Goal: Download file/media

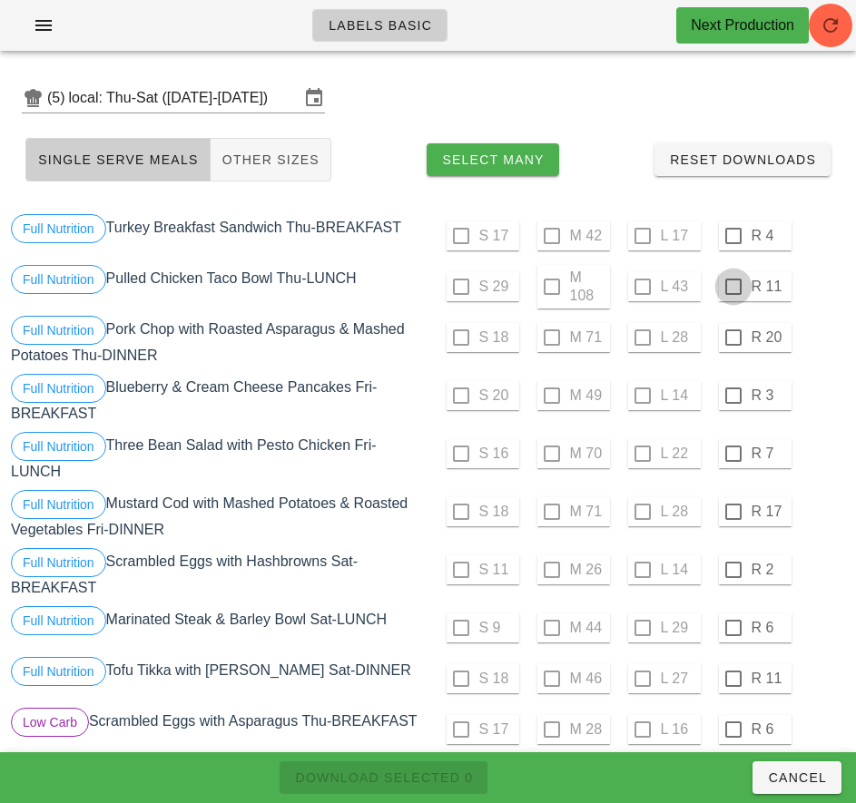
click at [732, 236] on div at bounding box center [733, 235] width 31 height 31
click at [732, 287] on div at bounding box center [733, 286] width 31 height 31
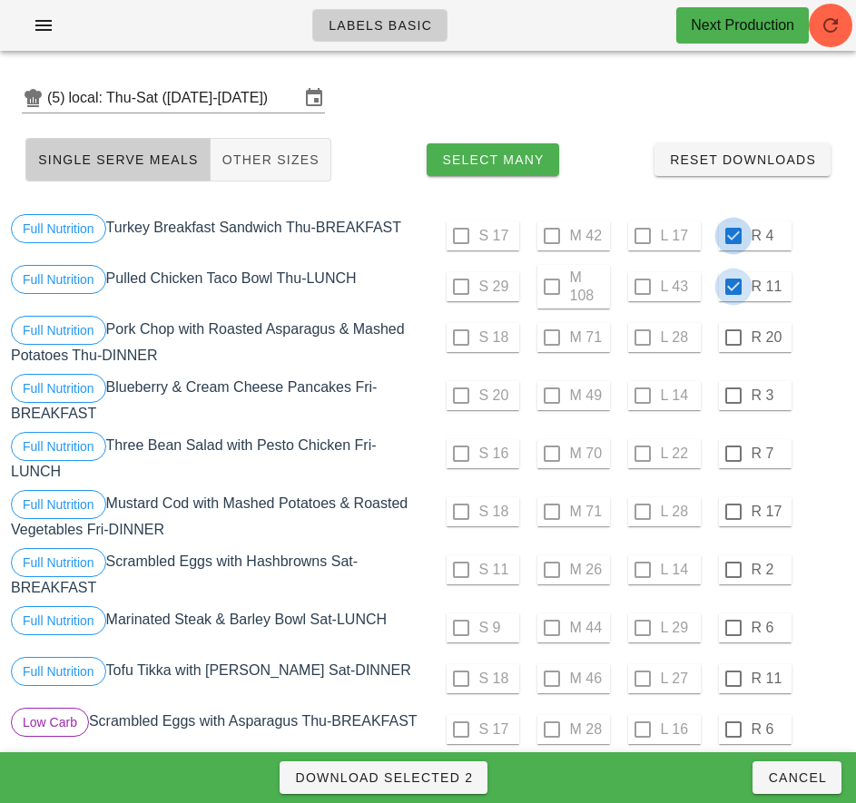
checkbox input "true"
click at [732, 337] on div at bounding box center [733, 337] width 31 height 31
checkbox input "true"
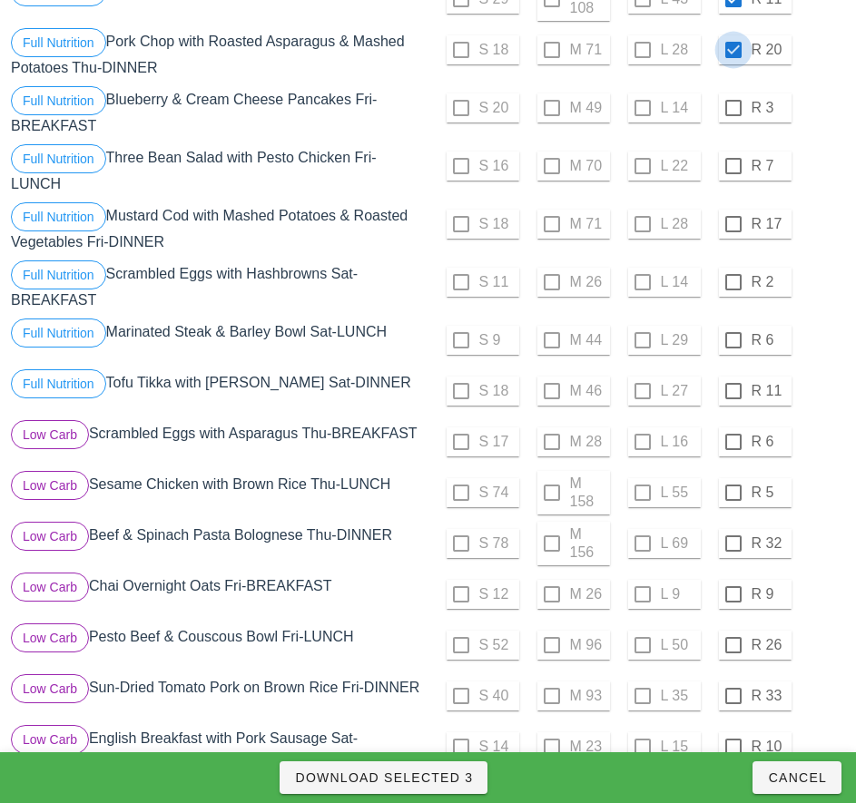
scroll to position [303, 0]
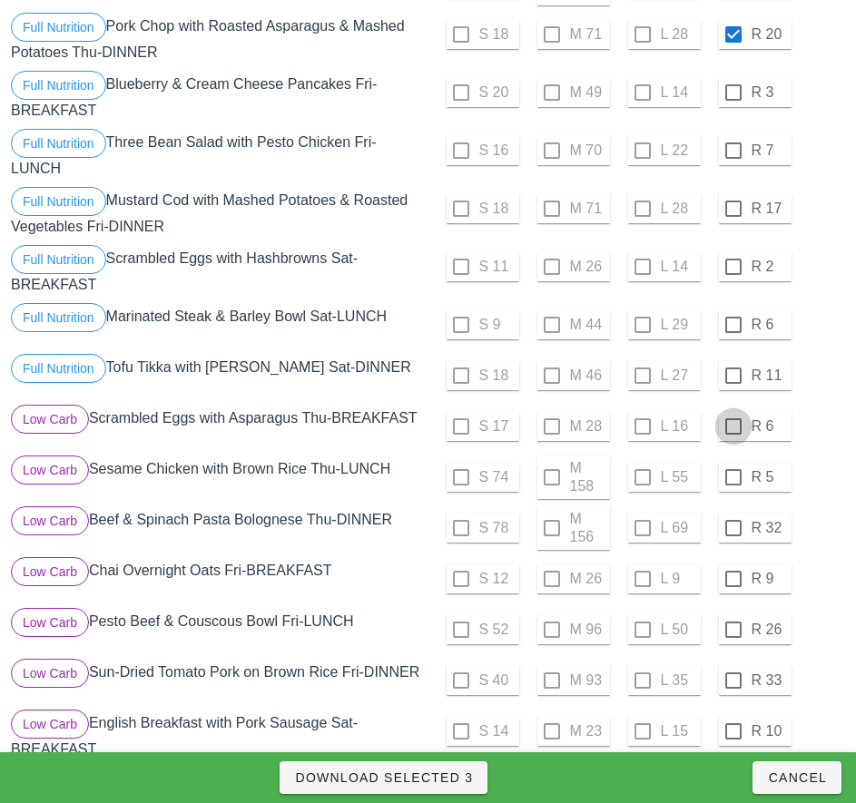
click at [732, 427] on div at bounding box center [733, 426] width 31 height 31
checkbox input "true"
click at [732, 477] on div at bounding box center [733, 477] width 31 height 31
checkbox input "true"
click at [732, 528] on div at bounding box center [733, 528] width 31 height 31
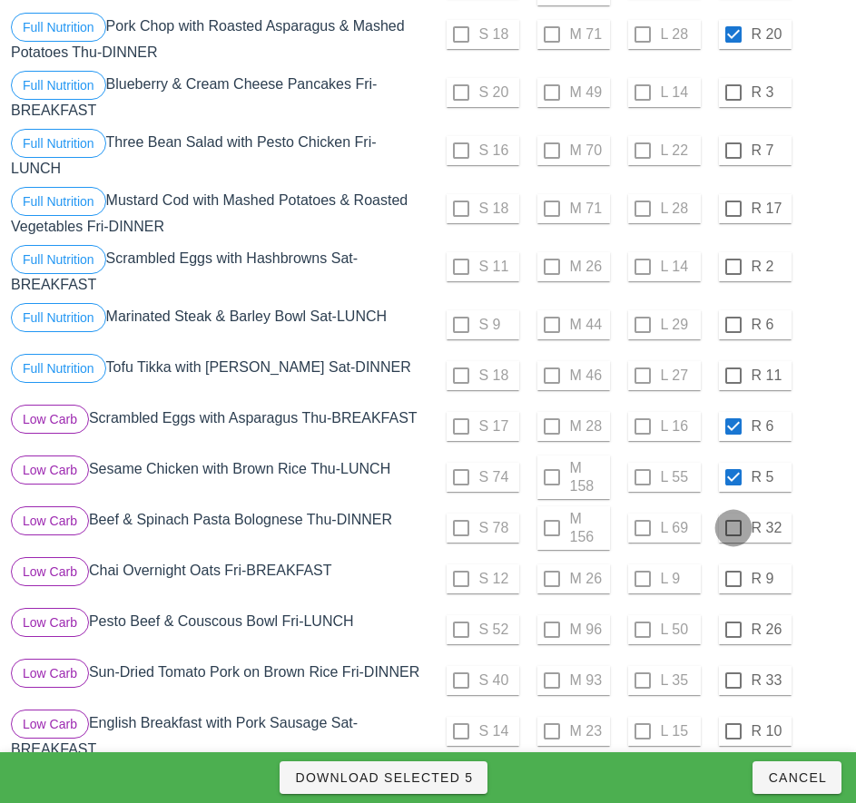
checkbox input "true"
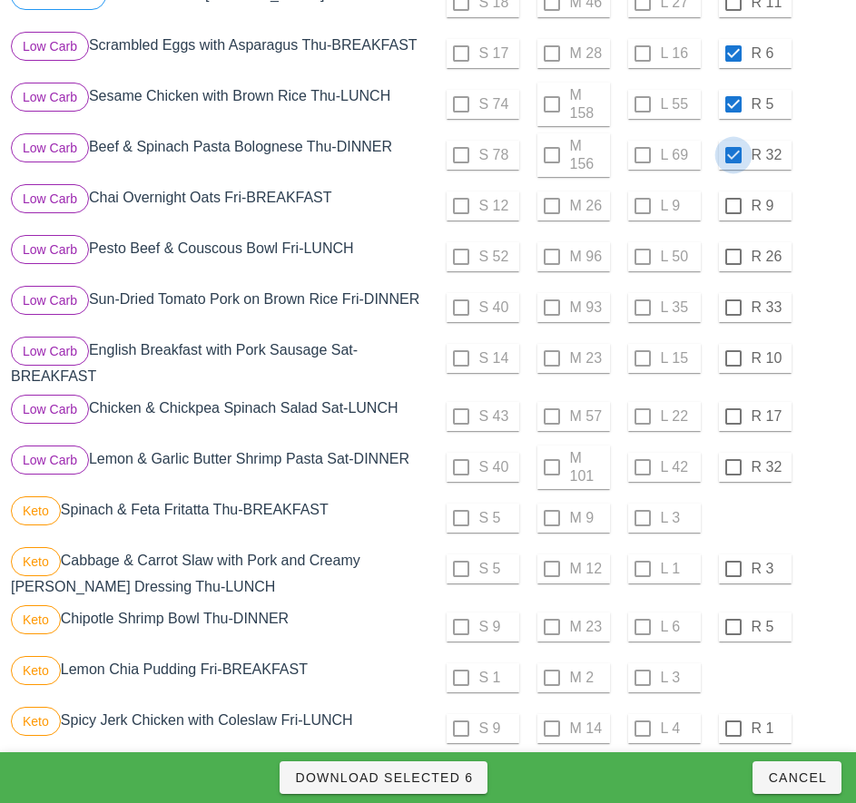
scroll to position [678, 0]
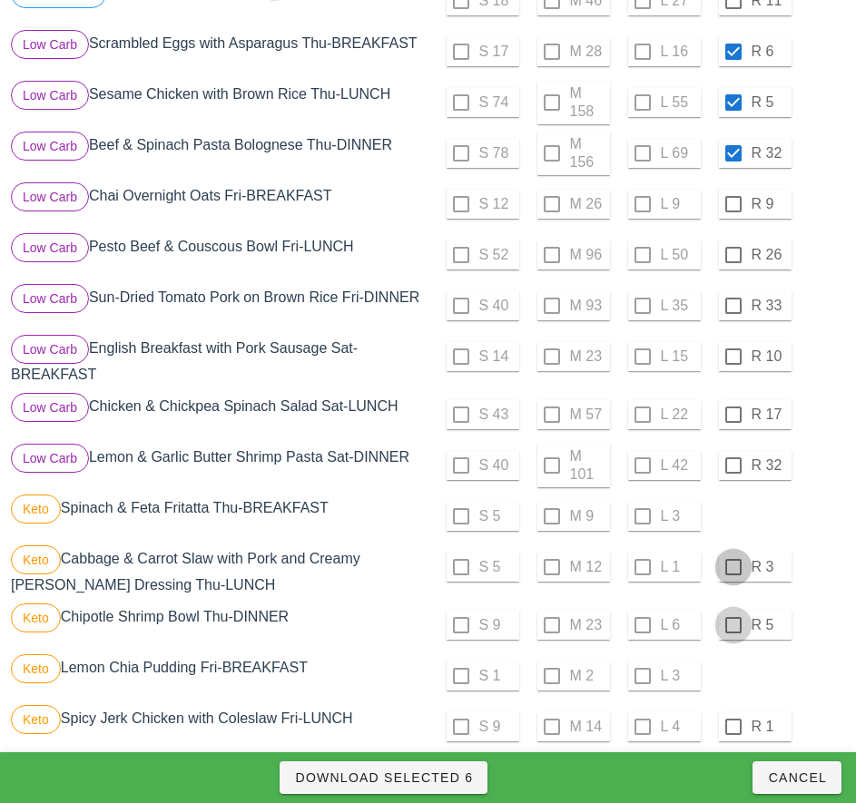
click at [732, 567] on div at bounding box center [733, 567] width 31 height 31
click at [732, 625] on div at bounding box center [733, 625] width 31 height 31
checkbox input "true"
click at [847, 568] on div "S 5 M 12 L 1 R 3" at bounding box center [638, 571] width 421 height 58
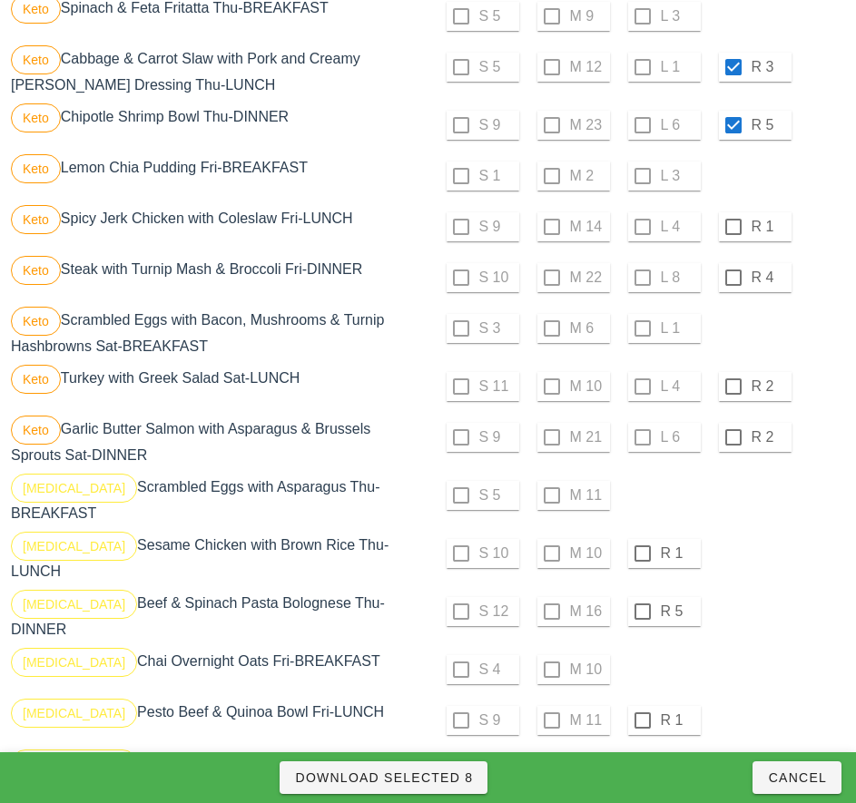
scroll to position [1191, 0]
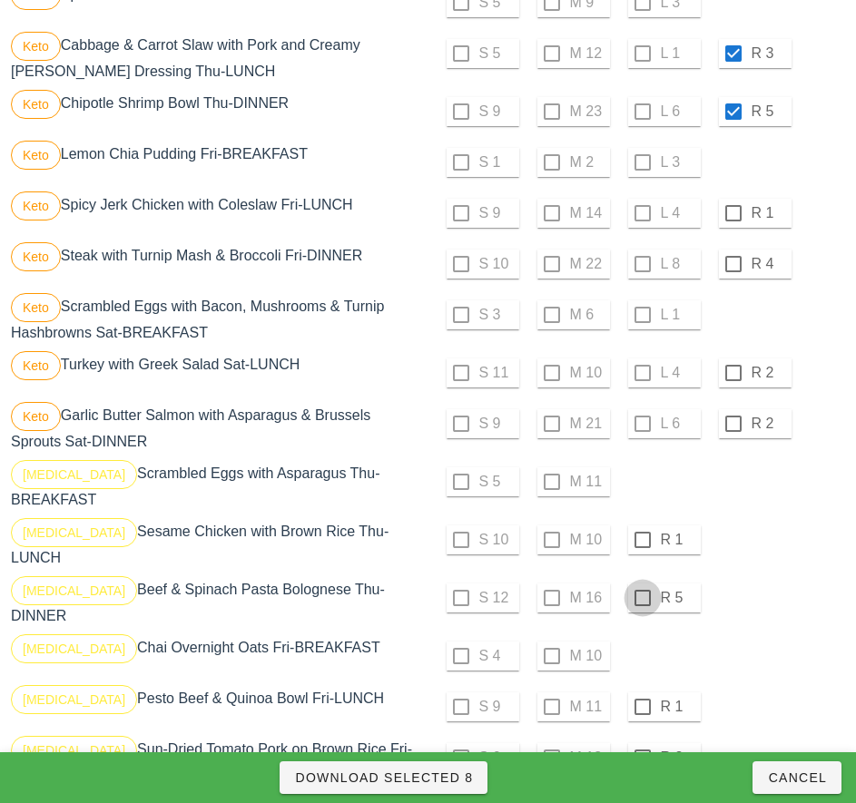
click at [642, 533] on div at bounding box center [642, 539] width 31 height 31
click at [641, 583] on div at bounding box center [642, 597] width 31 height 31
checkbox input "true"
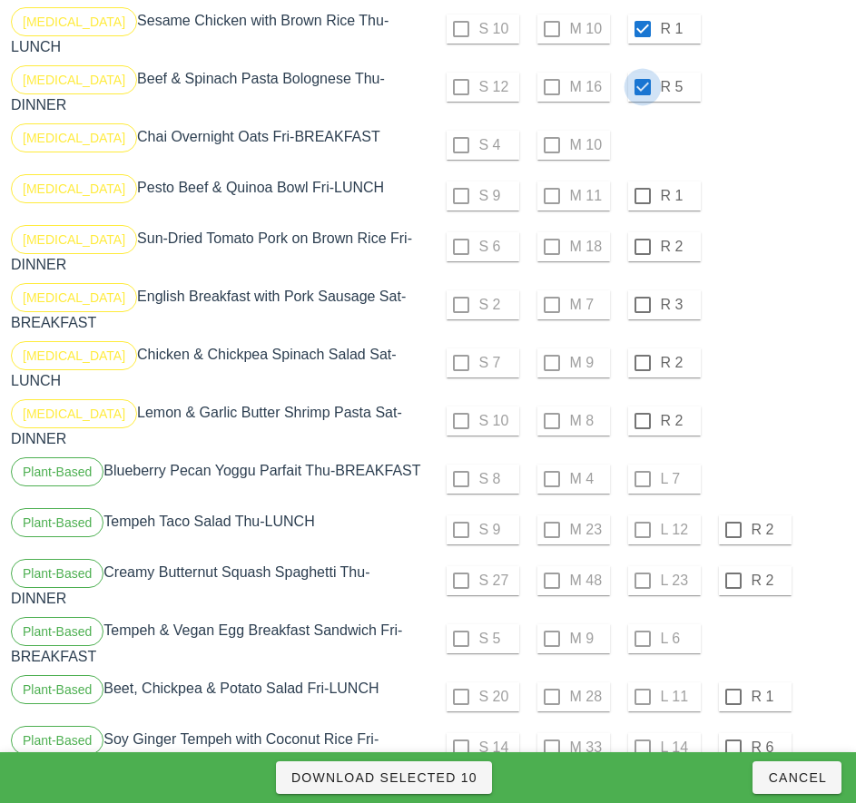
scroll to position [1703, 0]
click at [757, 520] on label "R 2" at bounding box center [769, 529] width 36 height 18
checkbox input "true"
click at [732, 564] on div at bounding box center [733, 579] width 31 height 31
checkbox input "true"
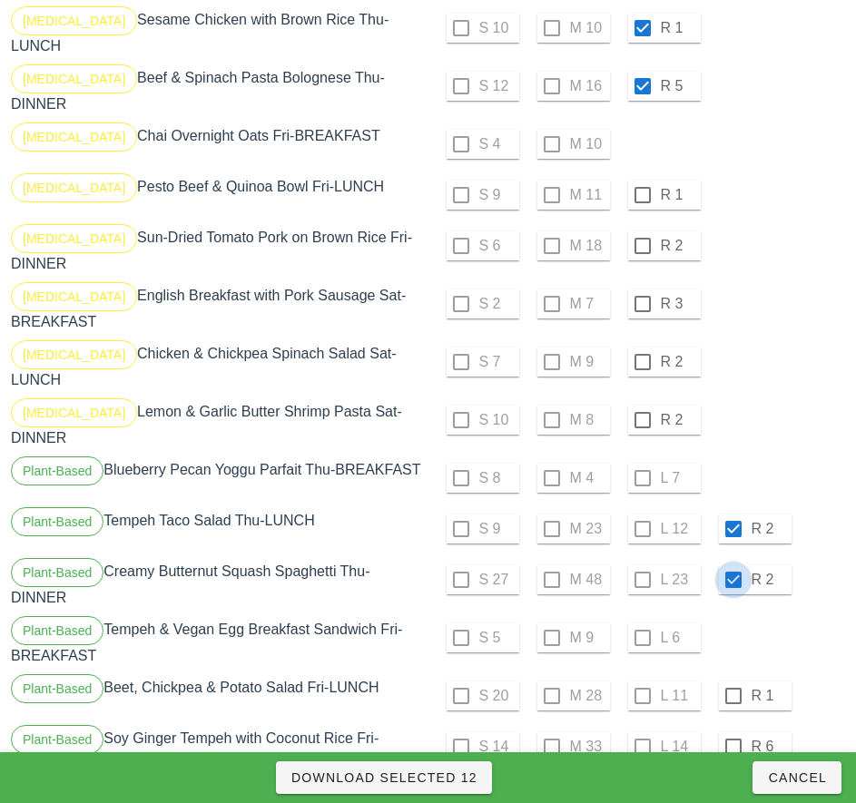
click at [460, 777] on span "Download Selected 12" at bounding box center [383, 777] width 187 height 15
checkbox input "false"
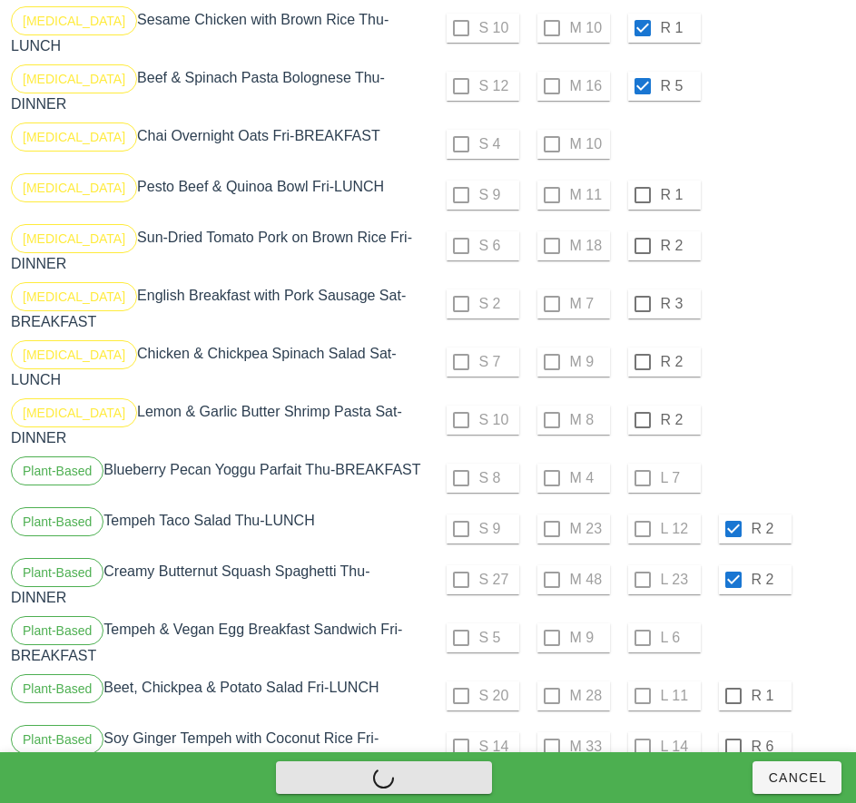
checkbox input "false"
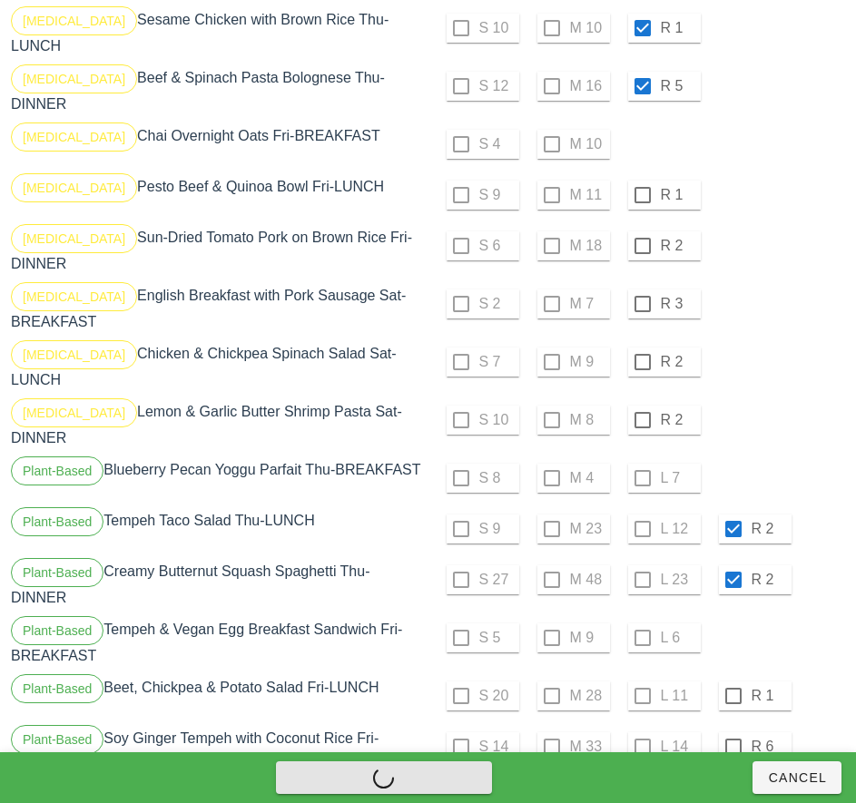
checkbox input "false"
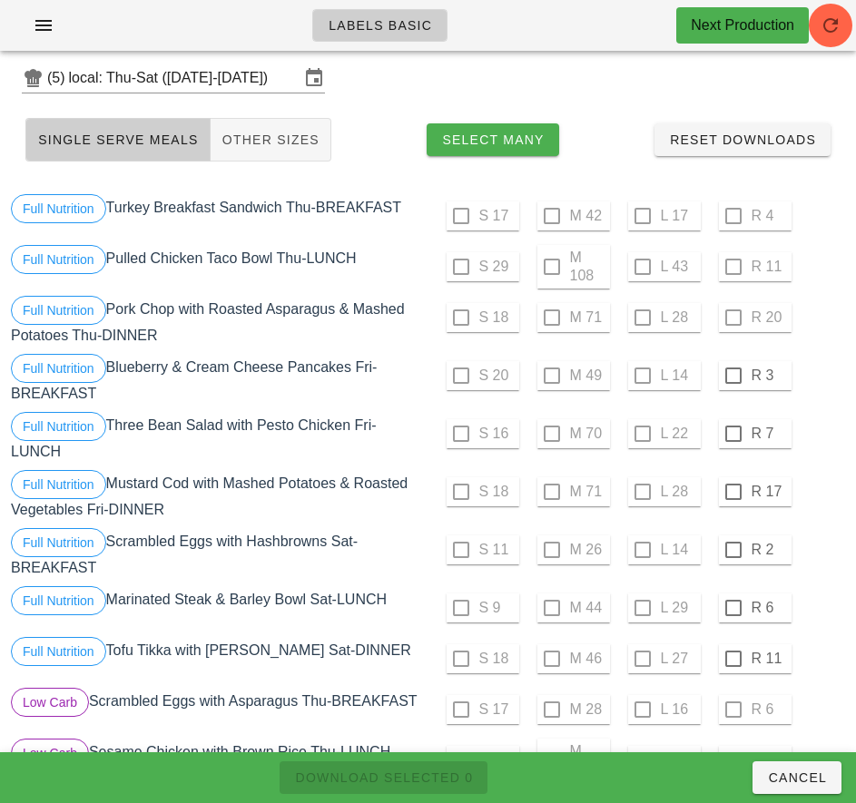
scroll to position [19, 0]
click at [732, 376] on div at bounding box center [733, 376] width 31 height 31
click at [732, 435] on div at bounding box center [733, 434] width 31 height 31
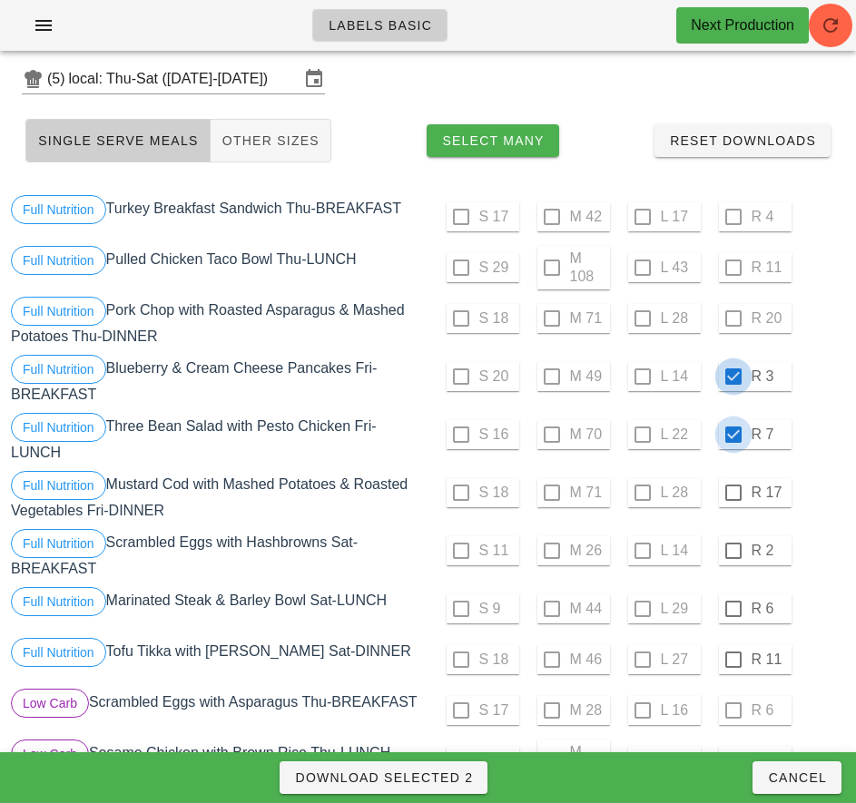
checkbox input "true"
click at [732, 493] on div at bounding box center [733, 492] width 31 height 31
checkbox input "true"
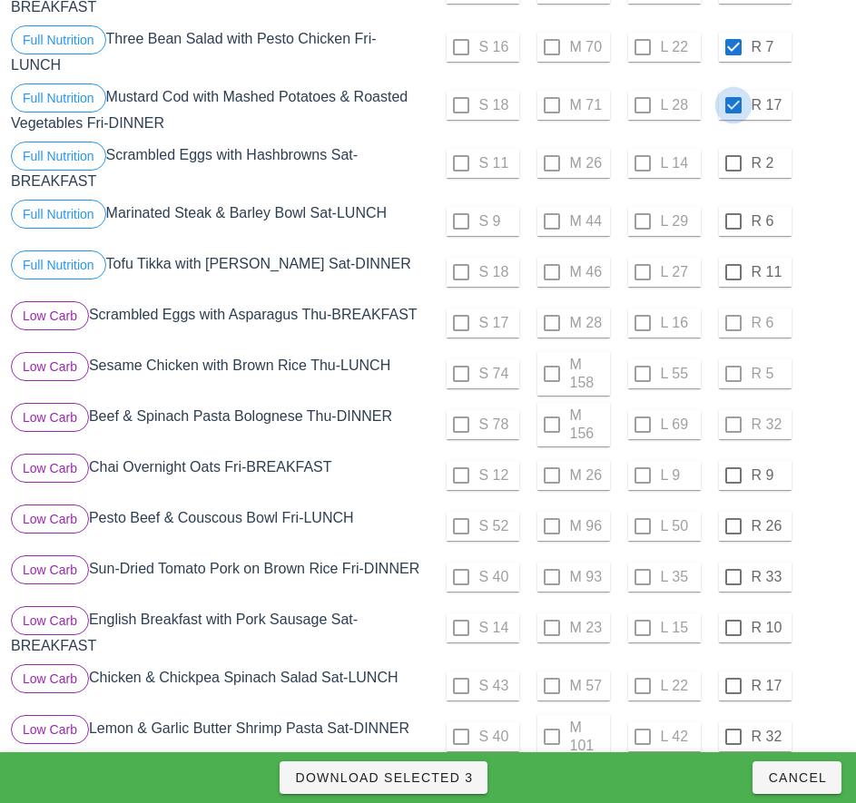
scroll to position [407, 0]
click at [732, 474] on div at bounding box center [733, 474] width 31 height 31
click at [732, 525] on div at bounding box center [733, 525] width 31 height 31
click at [732, 576] on div at bounding box center [733, 576] width 31 height 31
checkbox input "true"
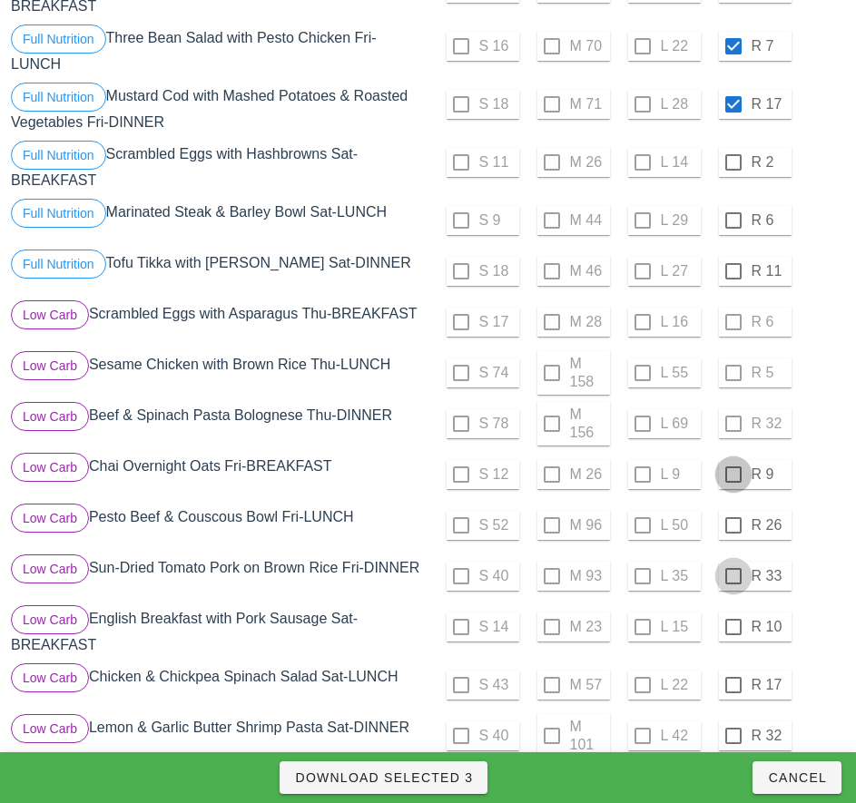
checkbox input "true"
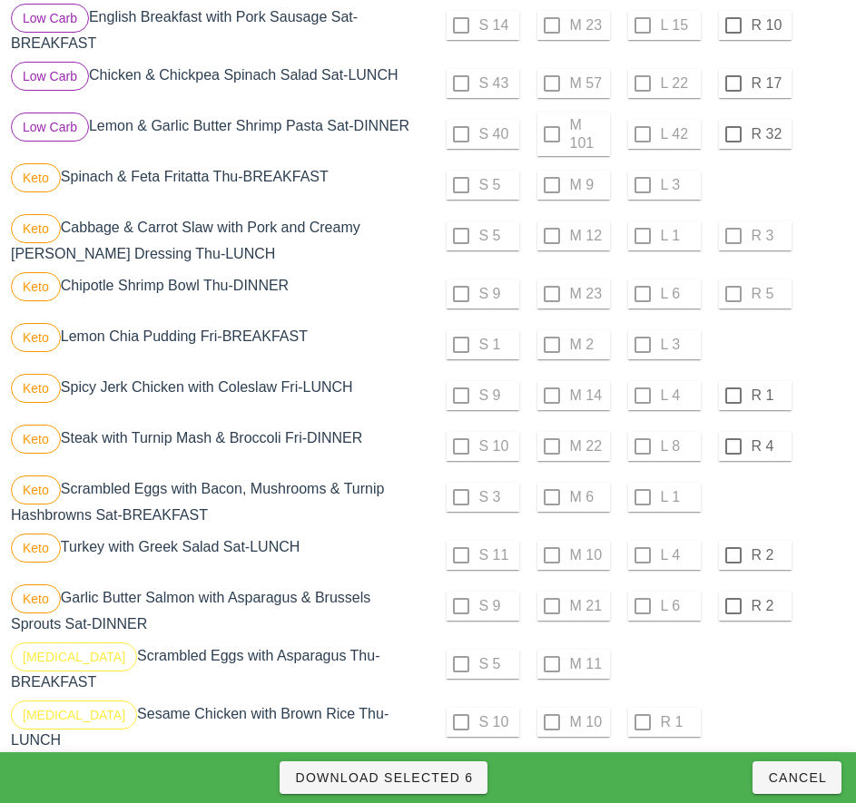
scroll to position [1010, 0]
click at [731, 397] on div at bounding box center [733, 394] width 31 height 31
click at [732, 445] on div at bounding box center [733, 445] width 31 height 31
checkbox input "true"
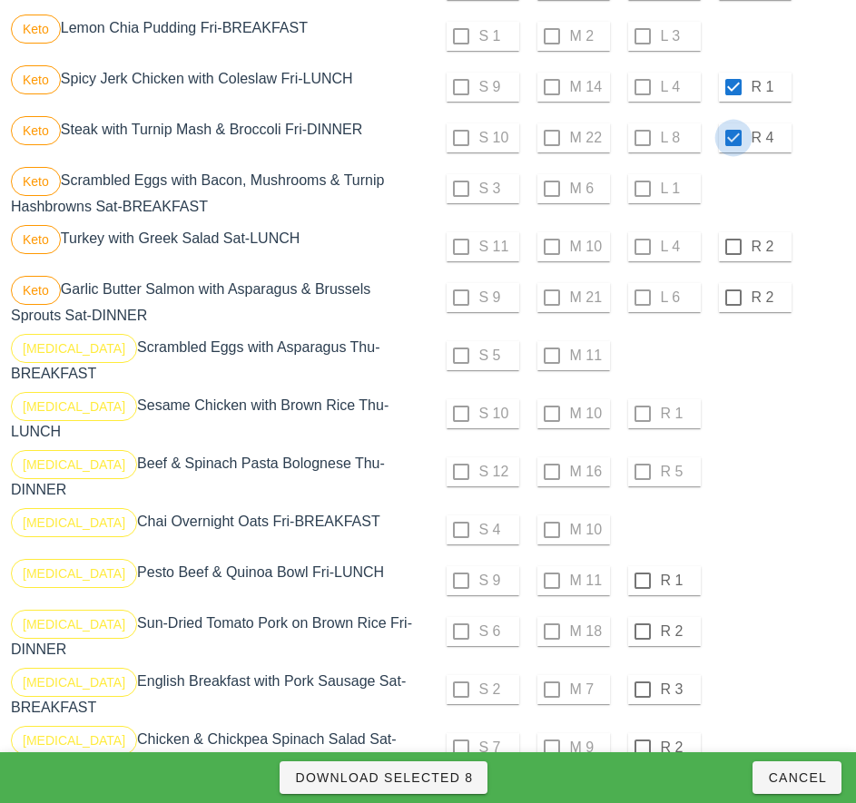
scroll to position [1320, 0]
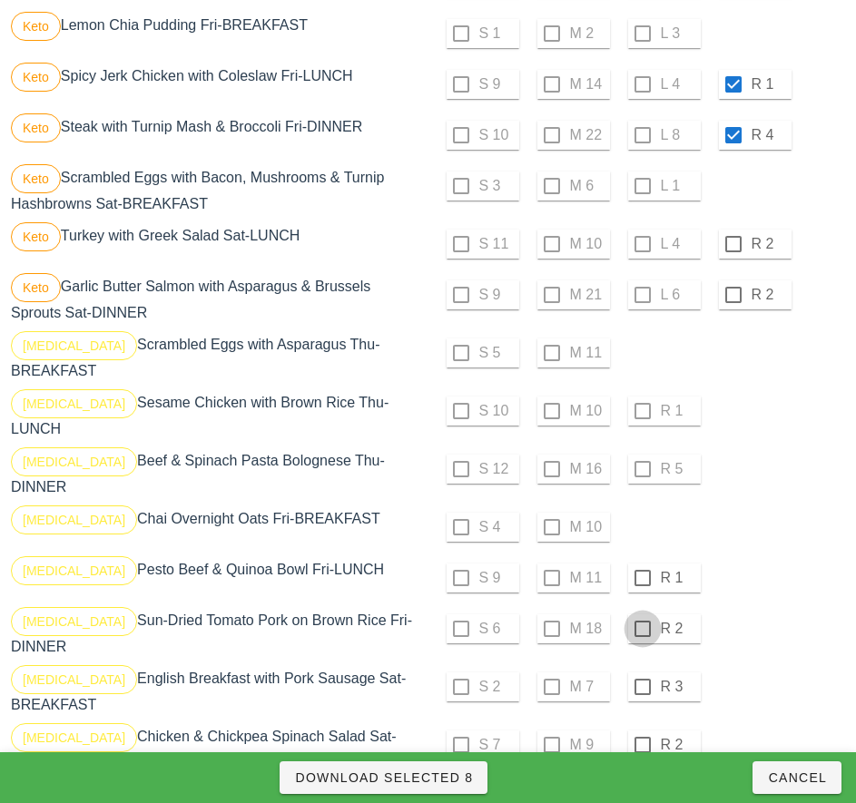
click at [641, 562] on div at bounding box center [642, 577] width 31 height 31
click at [641, 613] on div at bounding box center [642, 628] width 31 height 31
checkbox input "true"
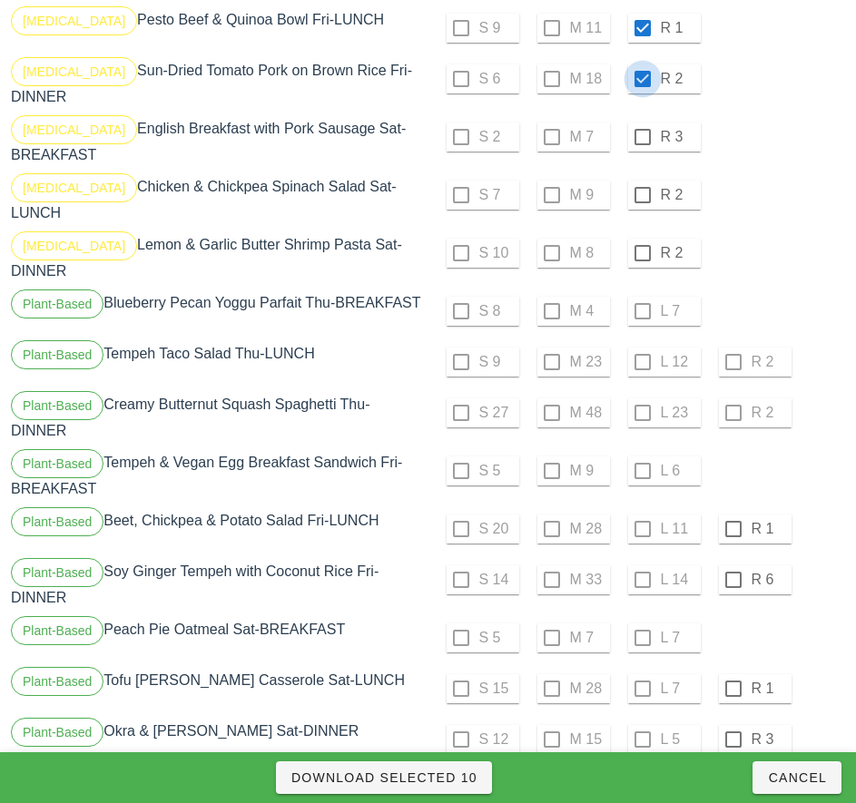
scroll to position [1875, 0]
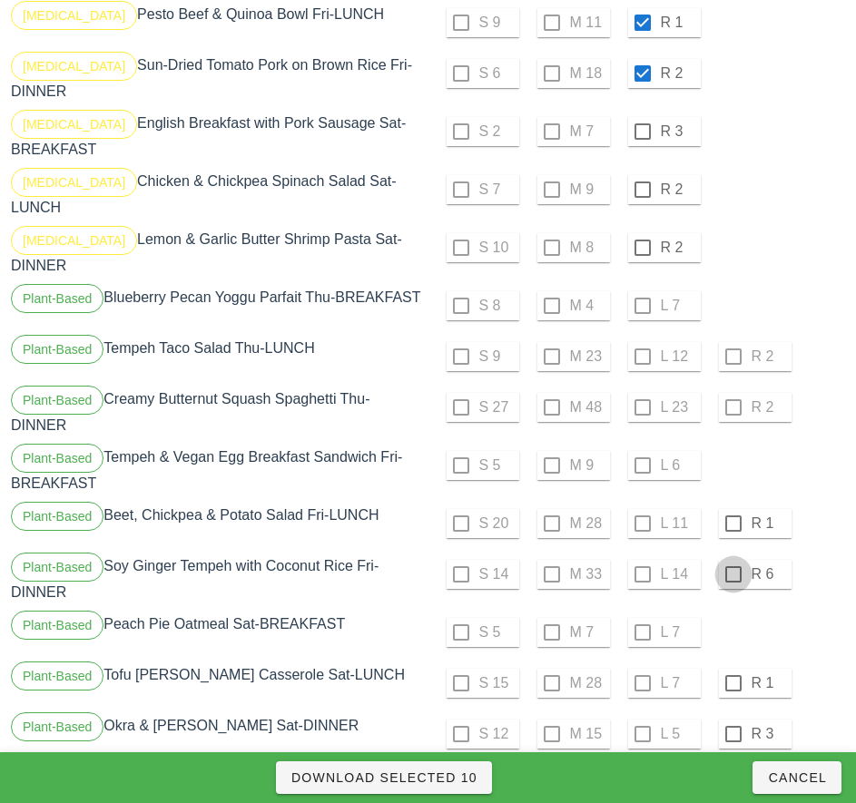
click at [732, 508] on div at bounding box center [733, 523] width 31 height 31
click at [732, 559] on div at bounding box center [733, 574] width 31 height 31
checkbox input "true"
click at [446, 782] on span "Download Selected 12" at bounding box center [383, 777] width 187 height 15
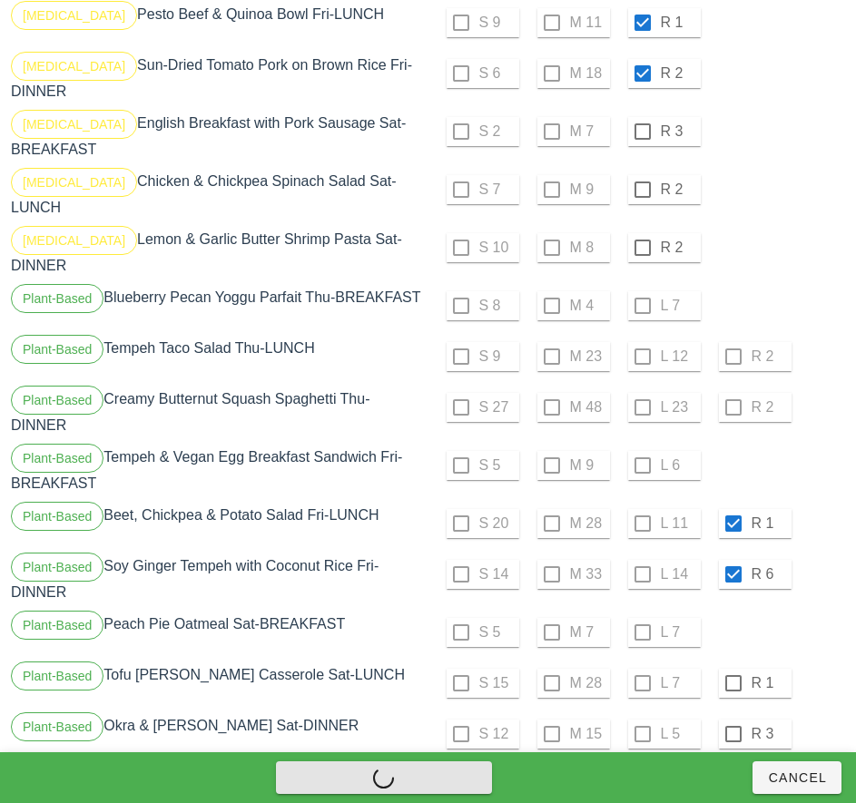
checkbox input "false"
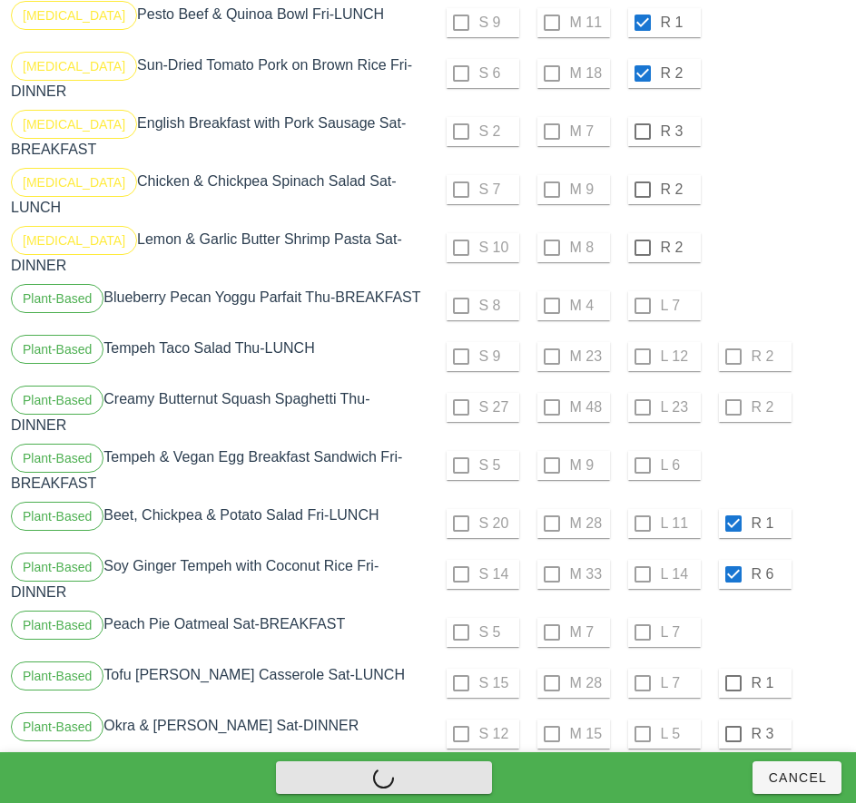
checkbox input "false"
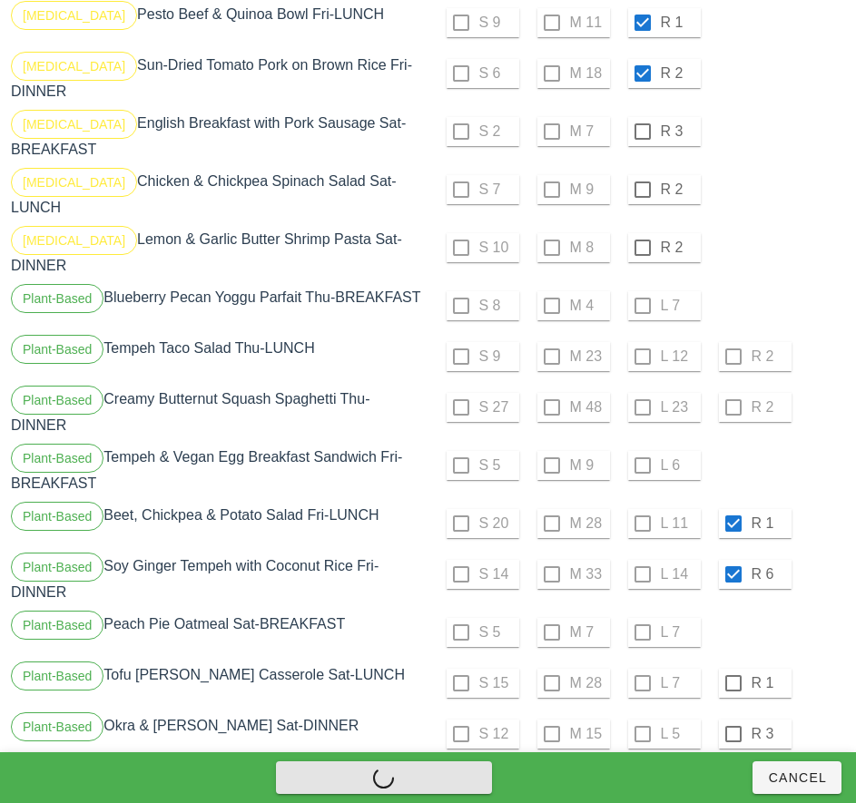
checkbox input "false"
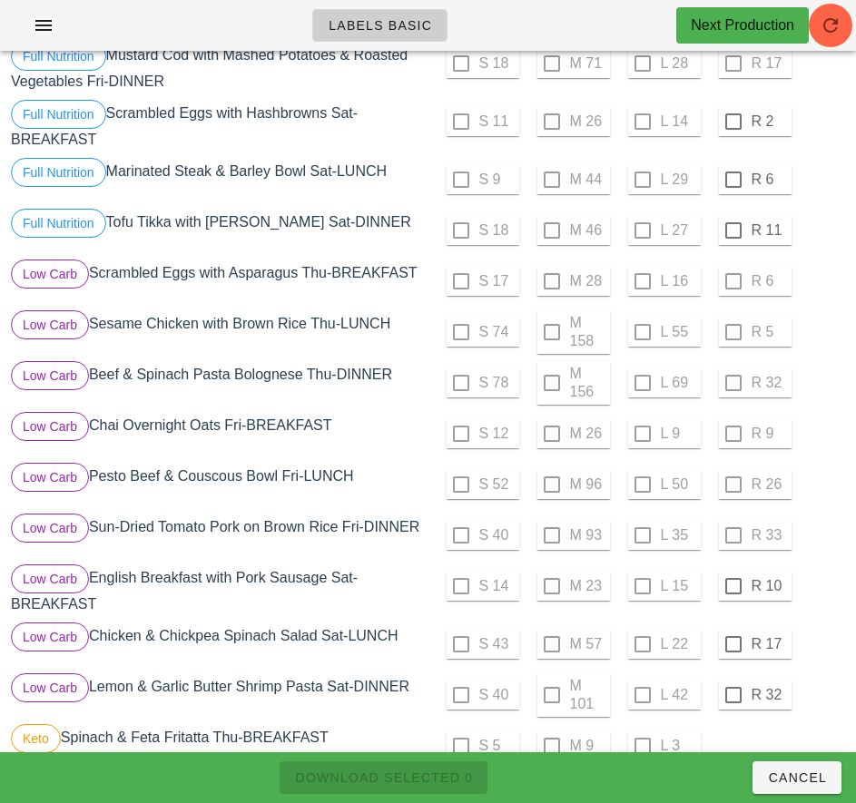
scroll to position [424, 0]
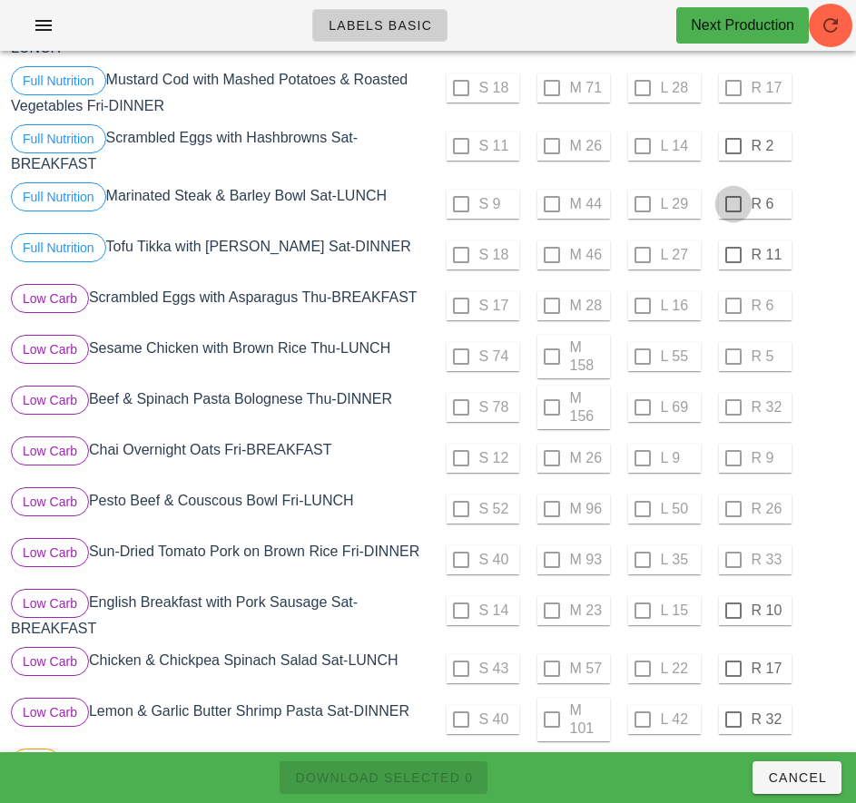
click at [732, 146] on div at bounding box center [733, 146] width 31 height 31
click at [732, 204] on div at bounding box center [733, 204] width 31 height 31
checkbox input "true"
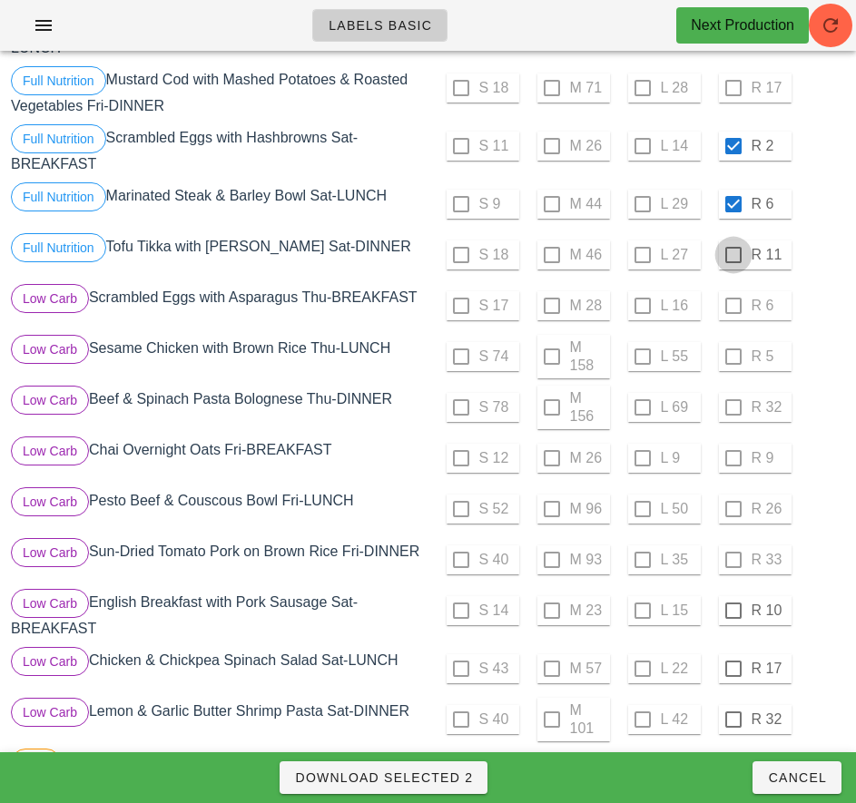
click at [730, 256] on div at bounding box center [733, 255] width 31 height 31
checkbox input "true"
click at [730, 607] on div at bounding box center [733, 610] width 31 height 31
click at [732, 669] on div at bounding box center [733, 668] width 31 height 31
click at [732, 719] on div at bounding box center [733, 719] width 31 height 31
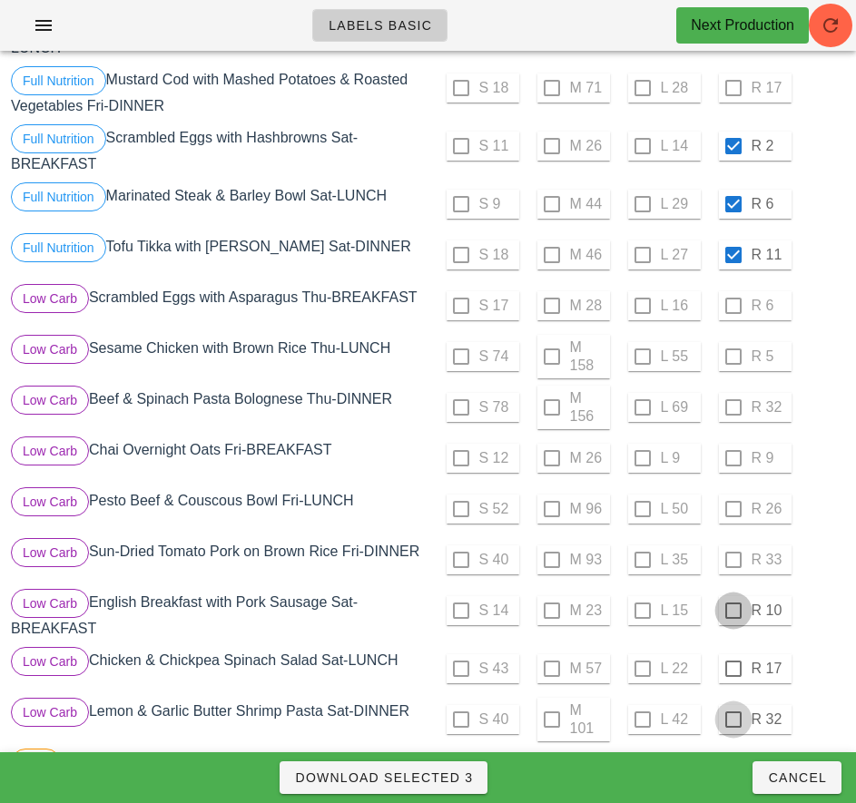
checkbox input "true"
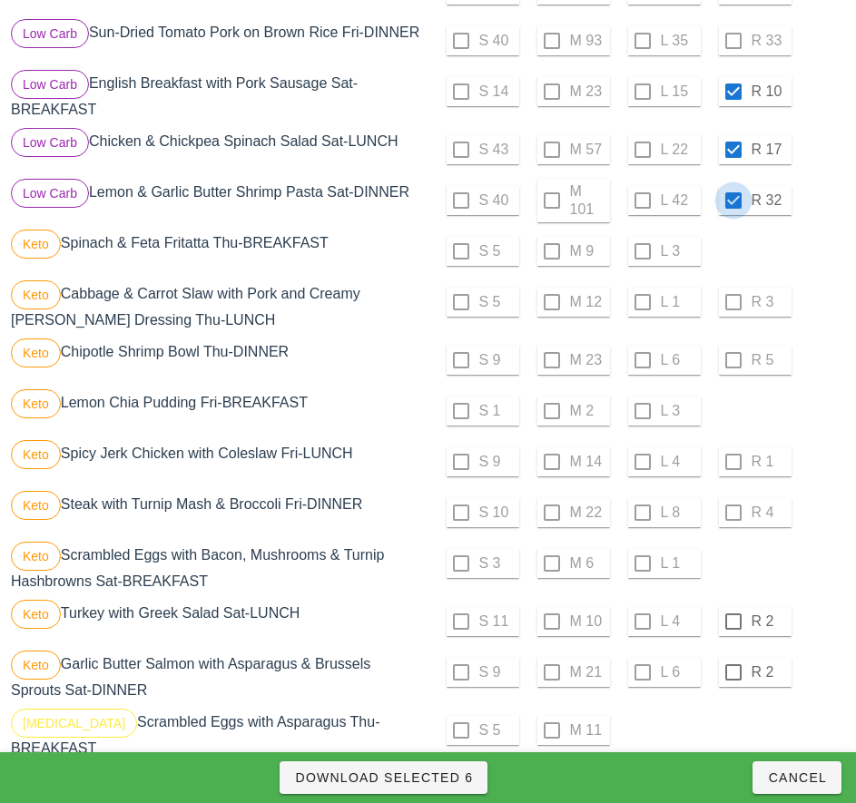
scroll to position [949, 0]
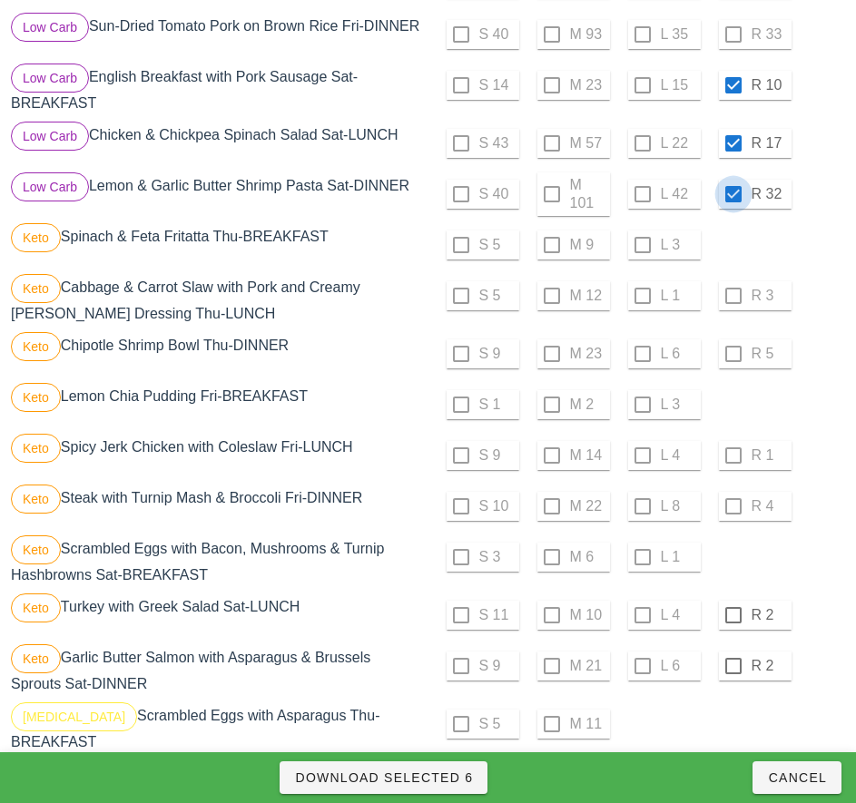
click at [732, 615] on div at bounding box center [733, 615] width 31 height 31
click at [732, 666] on div at bounding box center [733, 665] width 31 height 31
checkbox input "true"
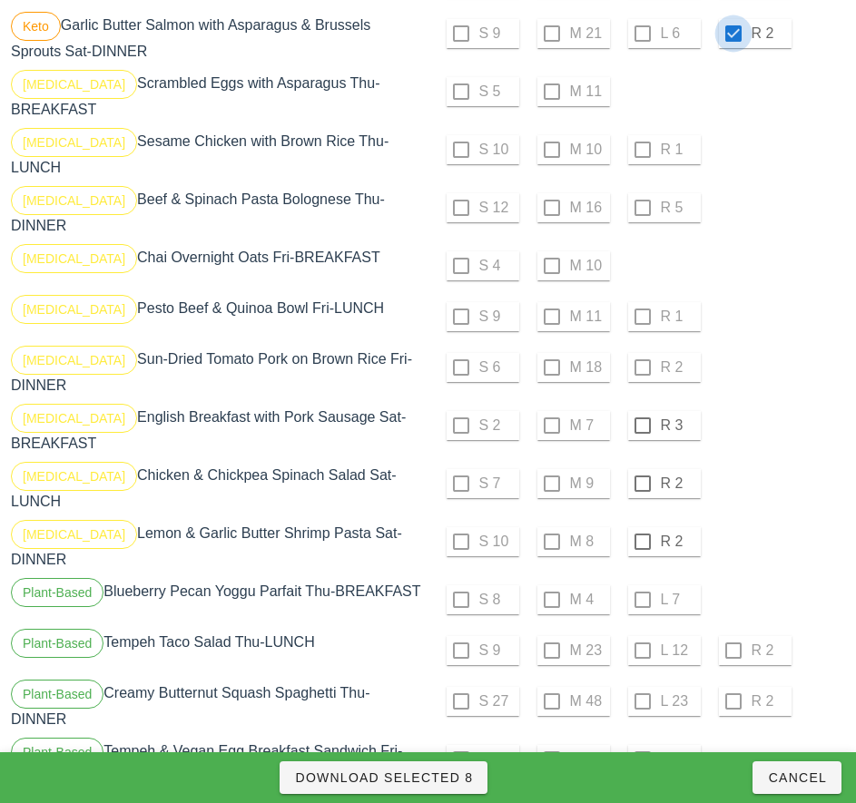
scroll to position [1589, 0]
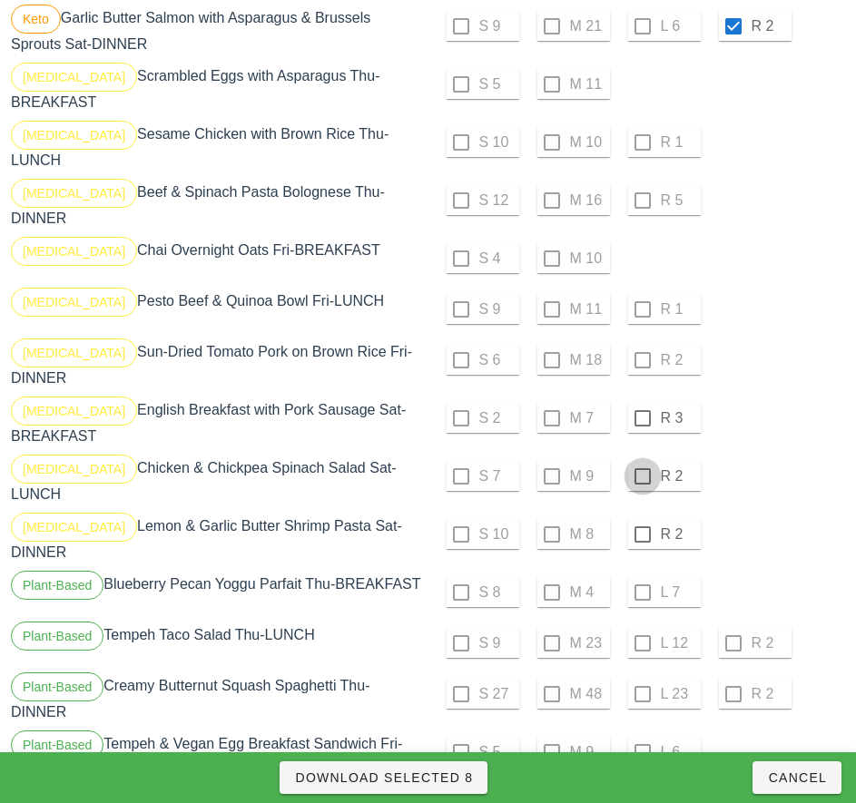
click at [641, 403] on div at bounding box center [642, 418] width 31 height 31
click at [641, 461] on div at bounding box center [642, 476] width 31 height 31
checkbox input "true"
click at [641, 519] on div at bounding box center [642, 534] width 31 height 31
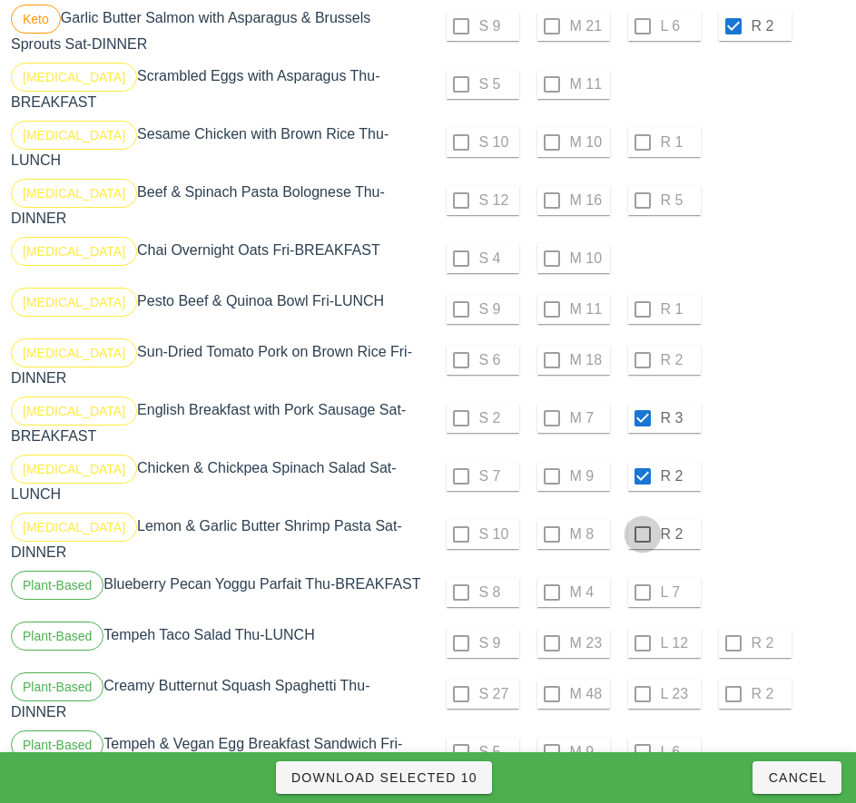
checkbox input "true"
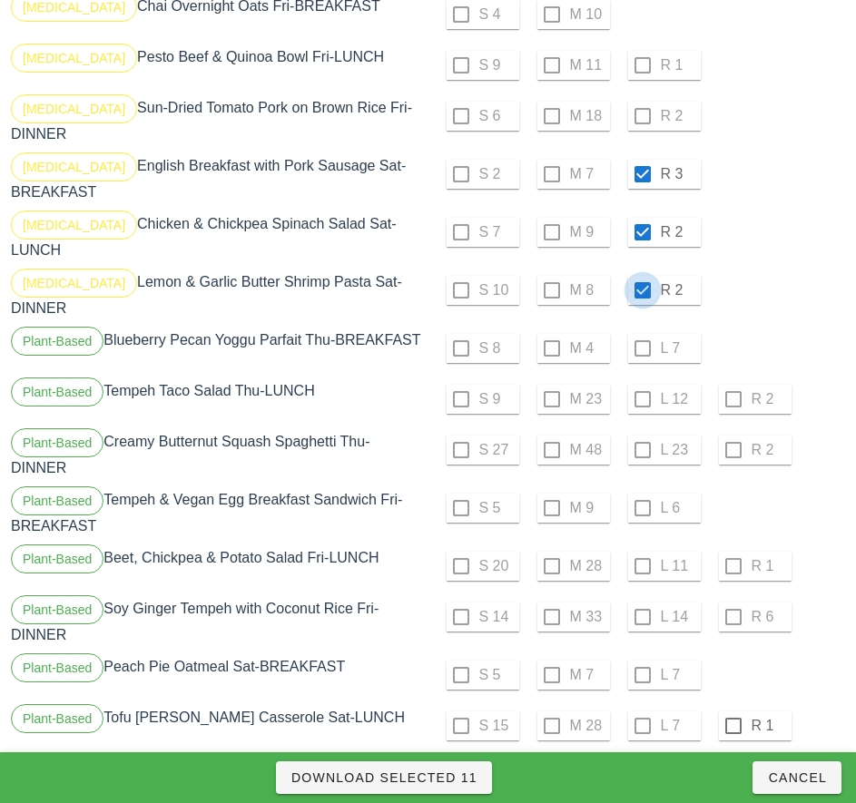
scroll to position [1875, 0]
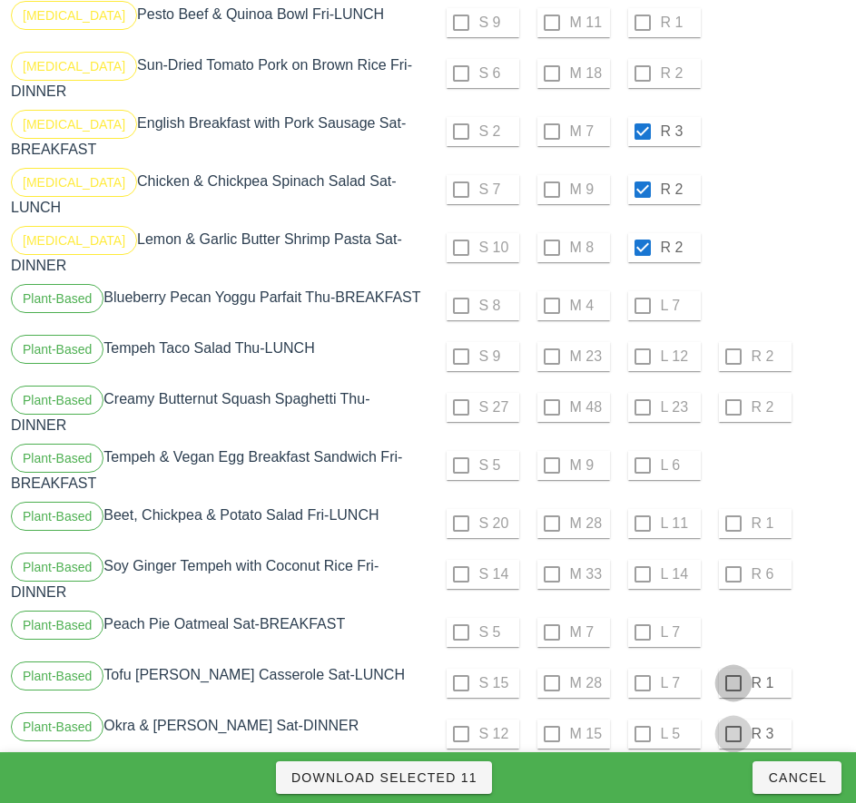
click at [732, 668] on div at bounding box center [733, 683] width 31 height 31
click at [734, 719] on div at bounding box center [733, 734] width 31 height 31
checkbox input "true"
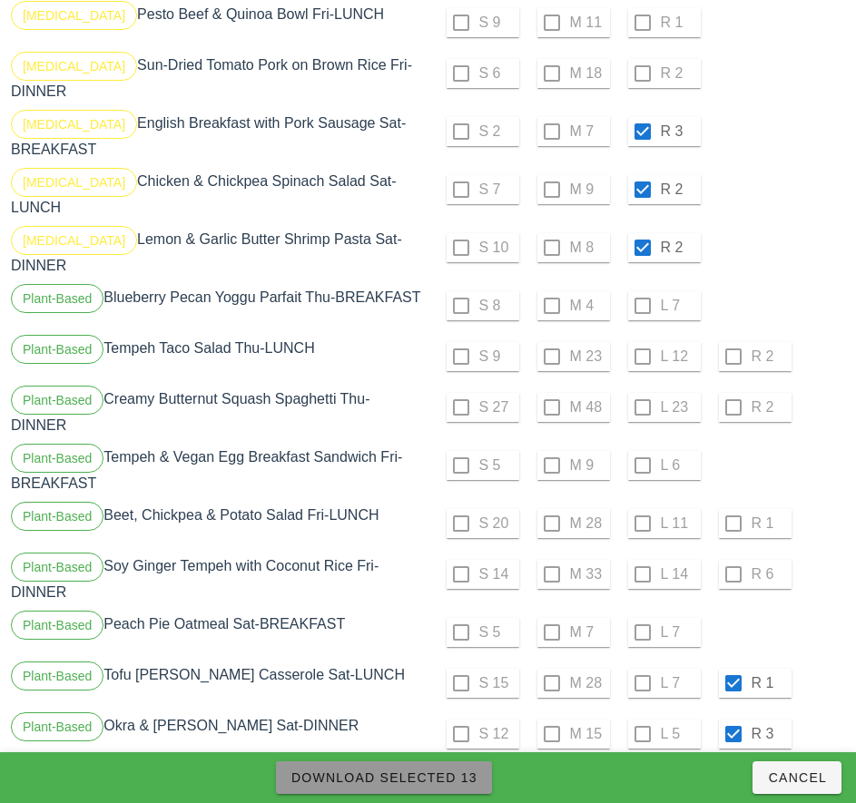
click at [446, 775] on span "Download Selected 13" at bounding box center [383, 777] width 187 height 15
checkbox input "false"
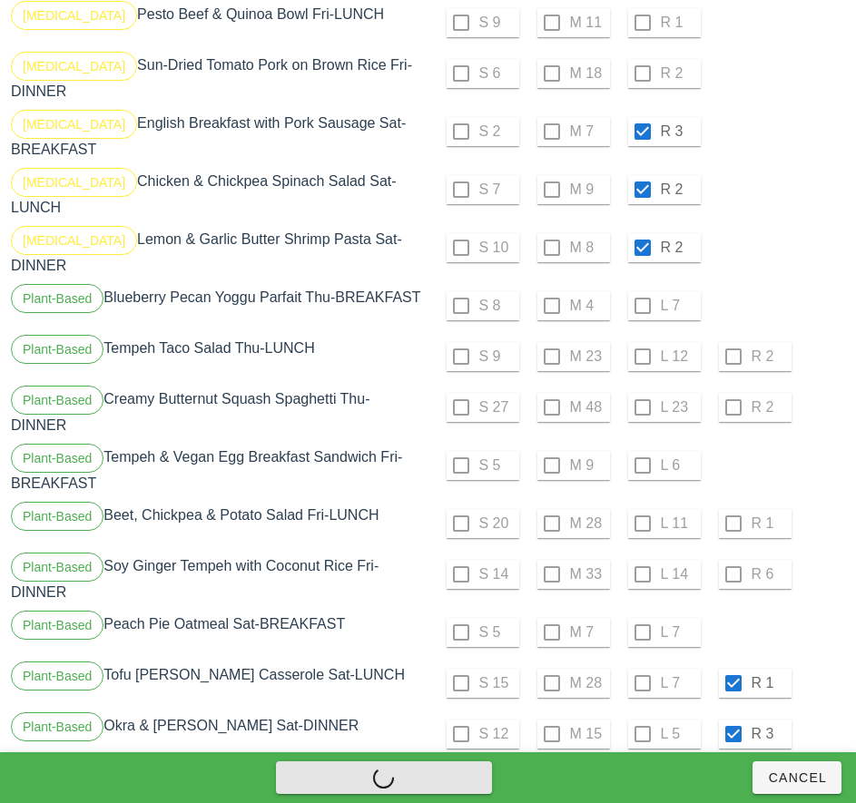
checkbox input "false"
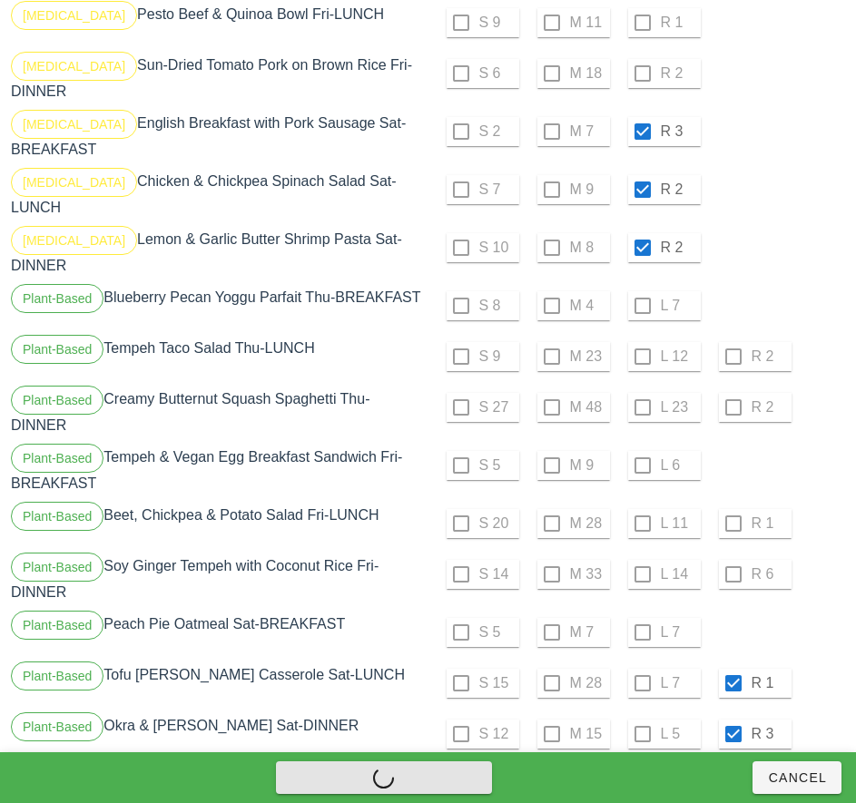
checkbox input "false"
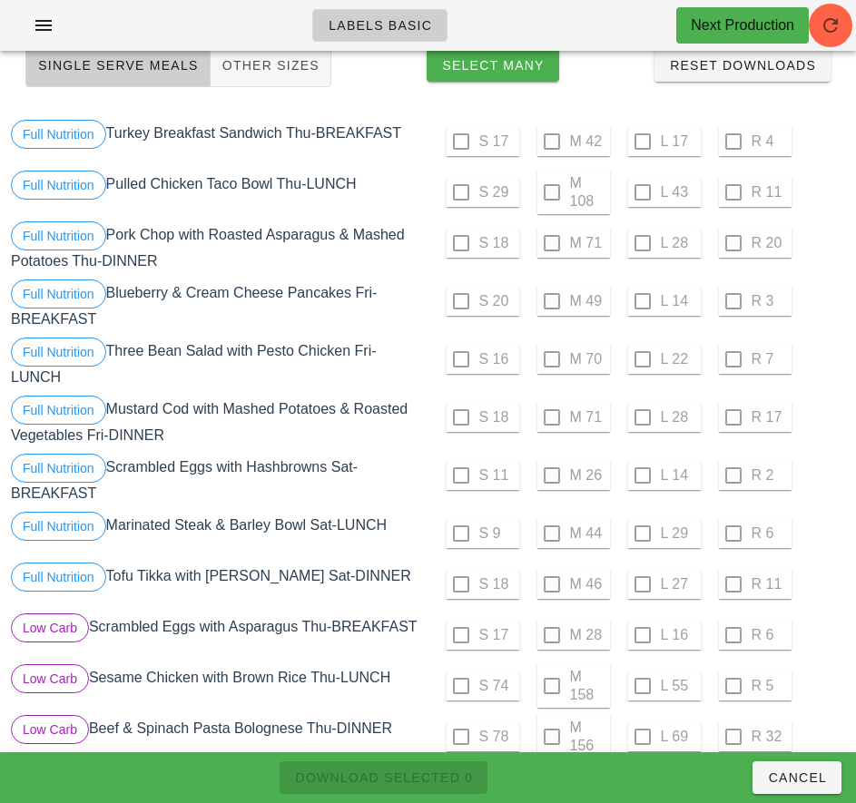
scroll to position [0, 0]
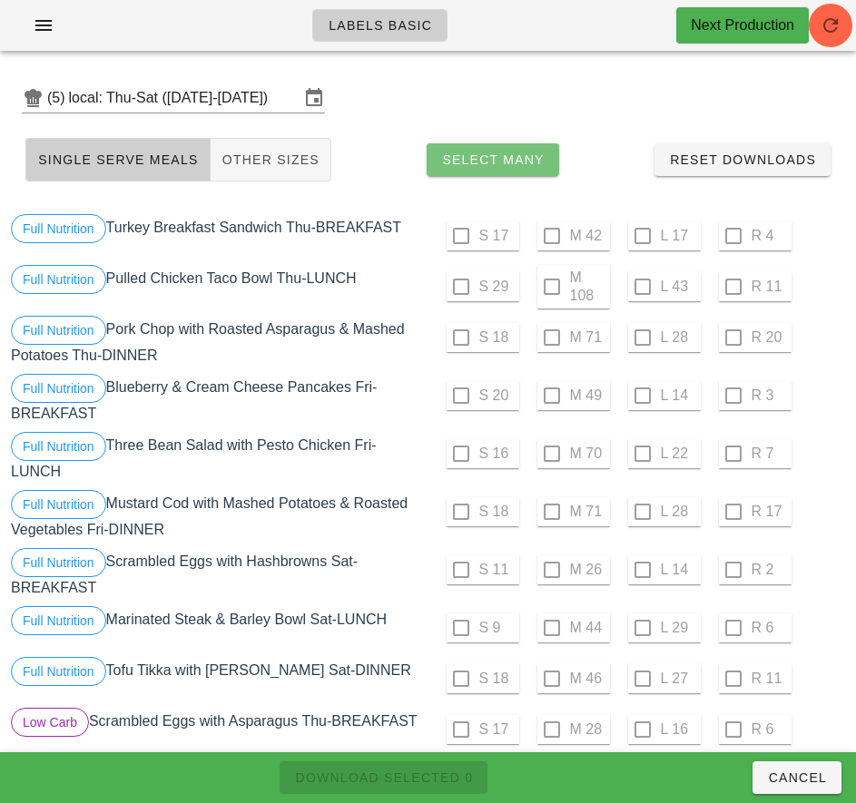
click at [520, 165] on span "Select Many" at bounding box center [492, 159] width 103 height 15
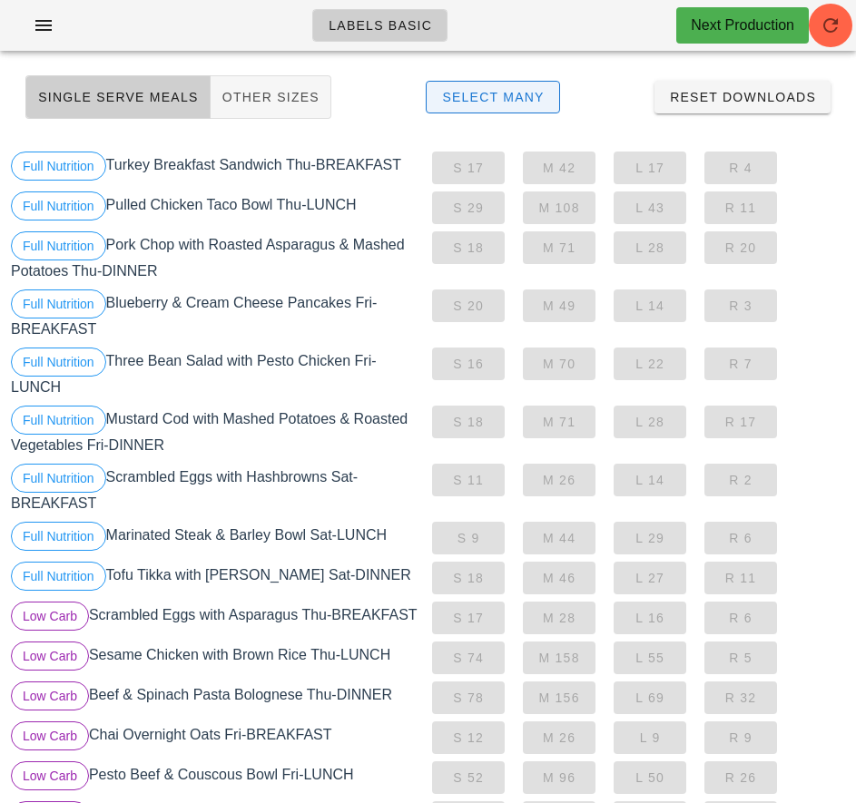
scroll to position [57, 0]
